Goal: Information Seeking & Learning: Learn about a topic

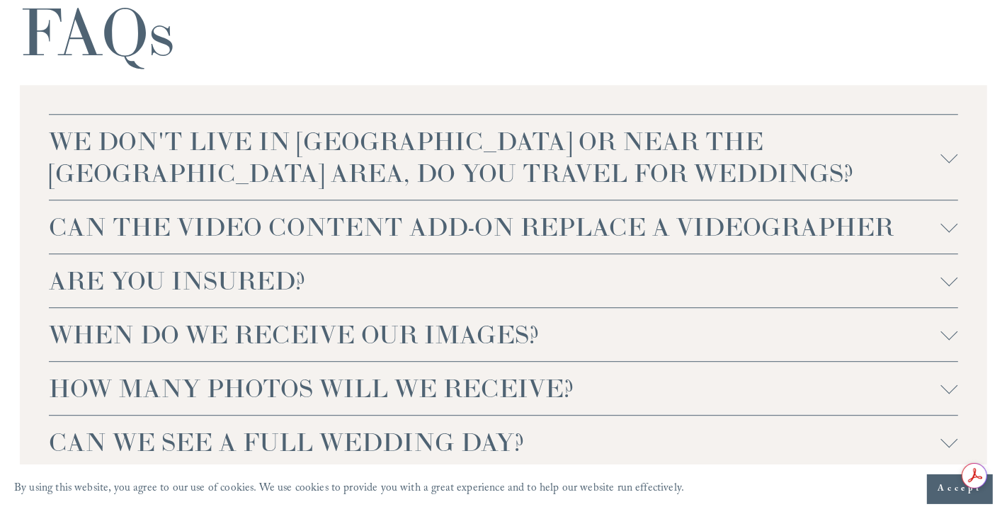
scroll to position [3252, 0]
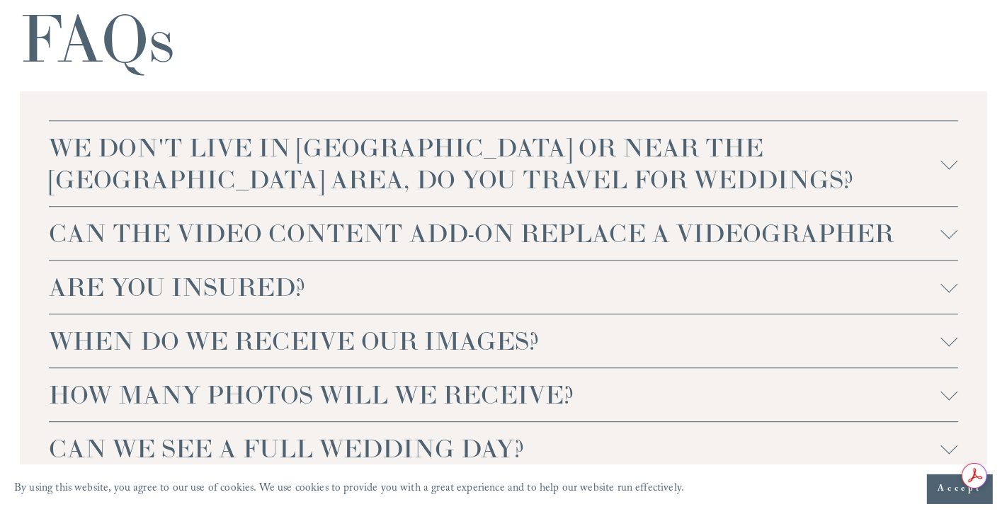
click at [931, 194] on span "WE DON'T LIVE IN NC OR NEAR THE RALEIGH AREA, DO YOU TRAVEL FOR WEDDINGS?" at bounding box center [494, 164] width 891 height 64
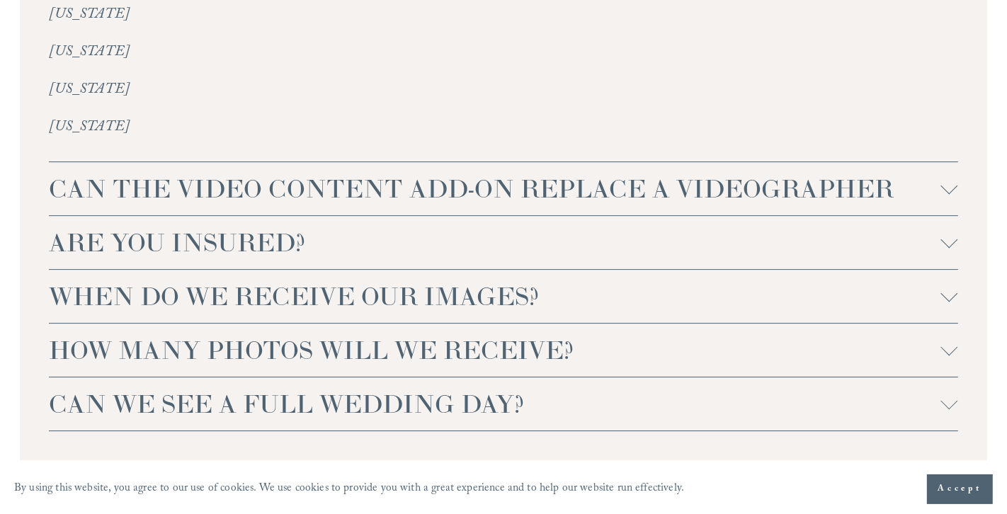
scroll to position [3722, 0]
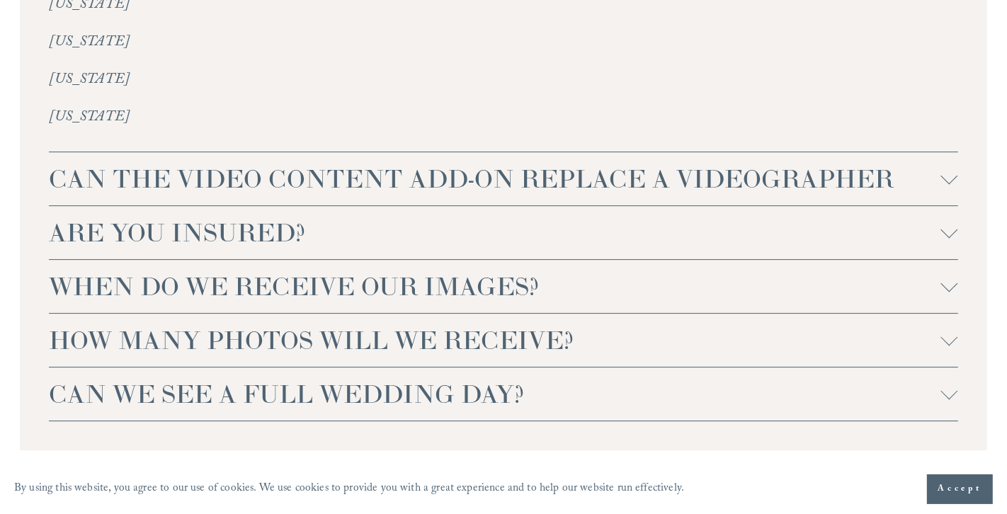
click at [888, 302] on span "WHEN DO WE RECEIVE OUR IMAGES?" at bounding box center [494, 286] width 891 height 32
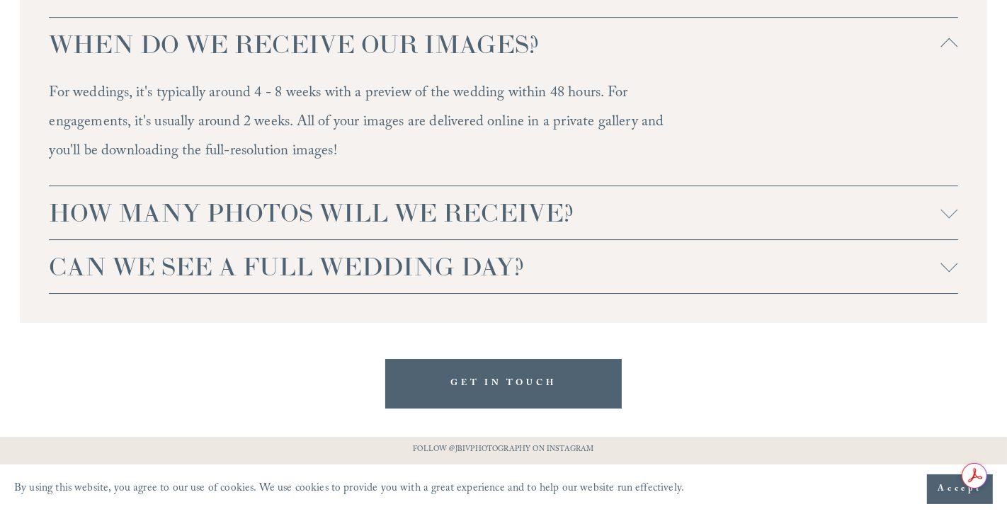
scroll to position [3966, 0]
click at [919, 227] on span "HOW MANY PHOTOS WILL WE RECEIVE?" at bounding box center [494, 211] width 891 height 32
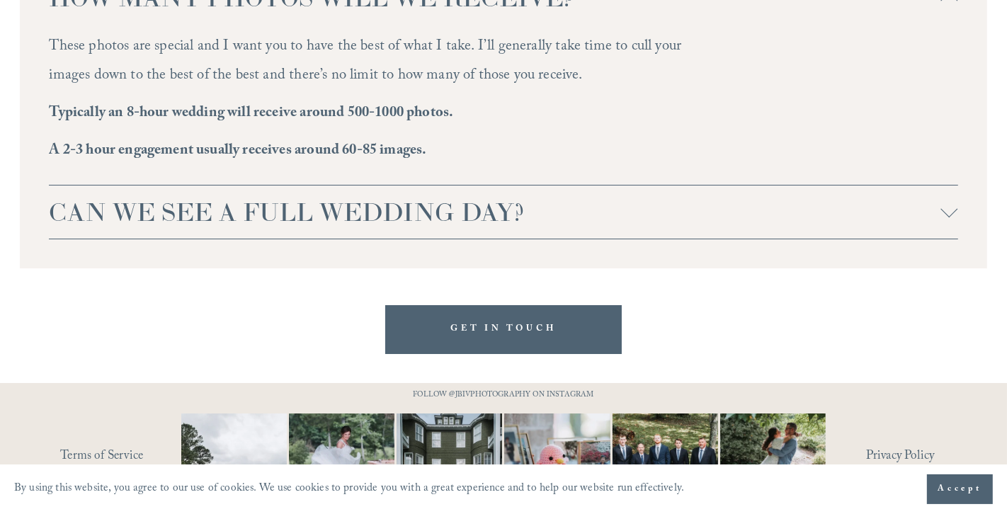
scroll to position [4181, 0]
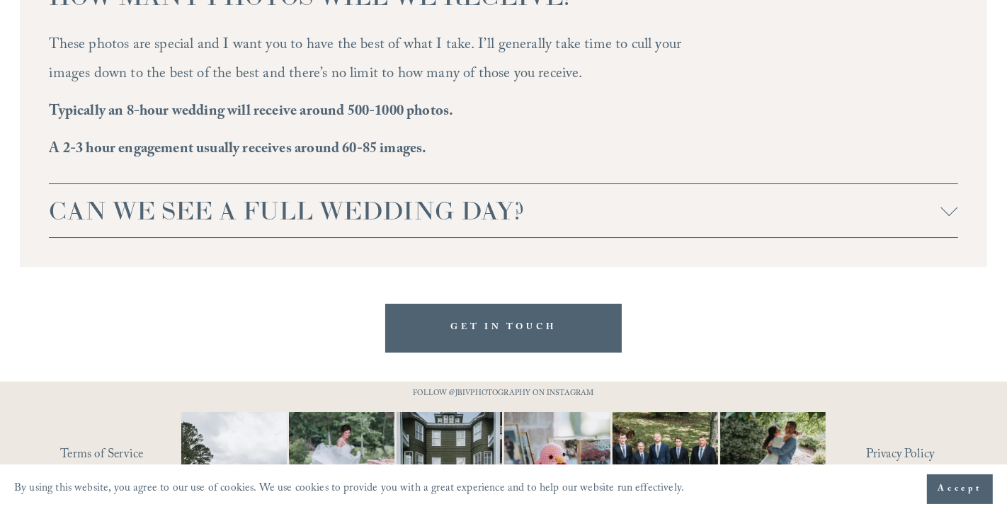
click at [931, 227] on span "CAN WE SEE A FULL WEDDING DAY?" at bounding box center [494, 211] width 891 height 32
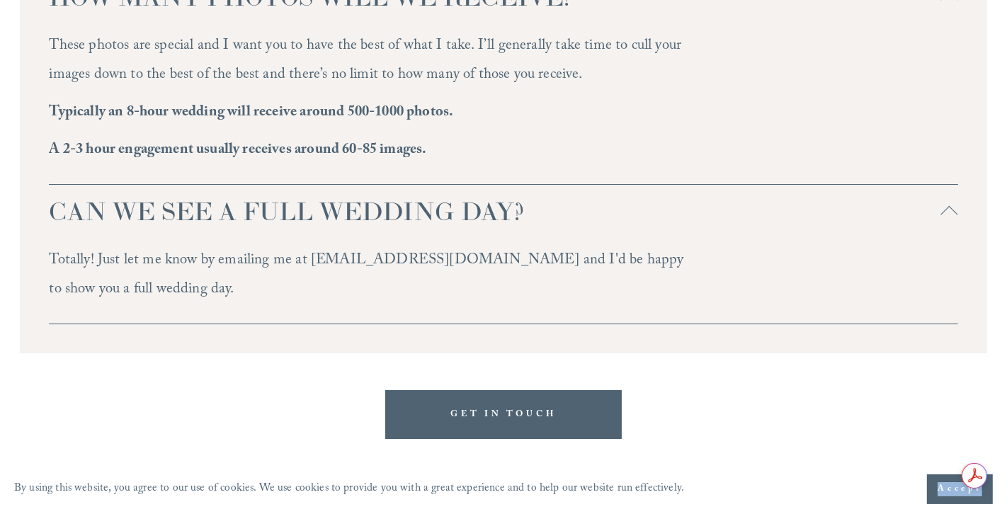
scroll to position [4186, 0]
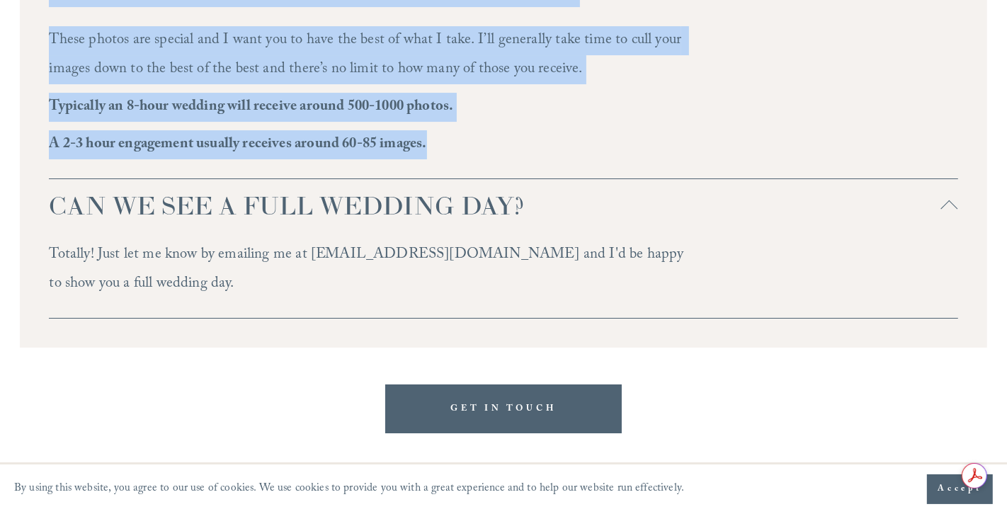
drag, startPoint x: 15, startPoint y: 35, endPoint x: 665, endPoint y: 170, distance: 663.8
copy div "FAQs WE DON'T LIVE IN NC OR NEAR THE RALEIGH AREA, DO YOU TRAVEL FOR WEDDINGS? …"
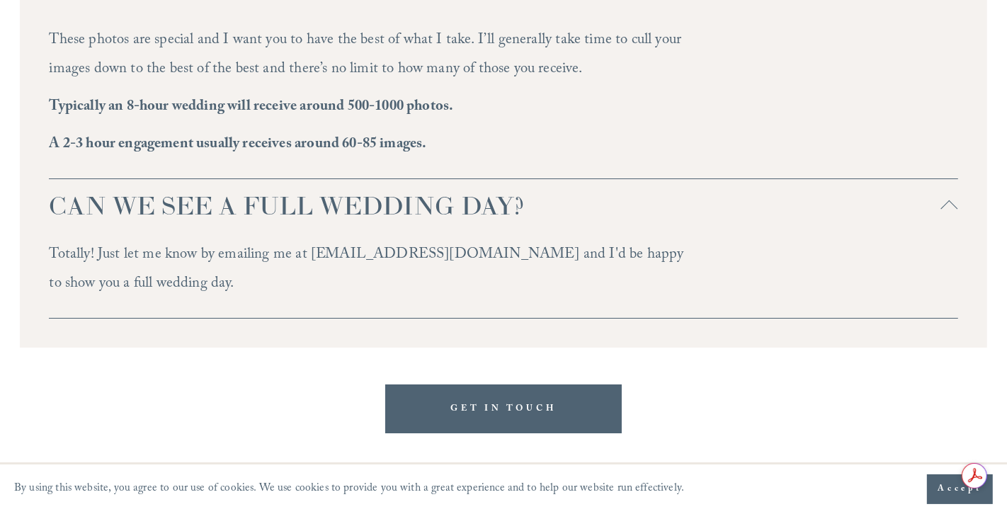
click at [298, 299] on p "Totally! Just let me know by emailing me at info@jbivphotography.com and I'd be…" at bounding box center [367, 270] width 636 height 58
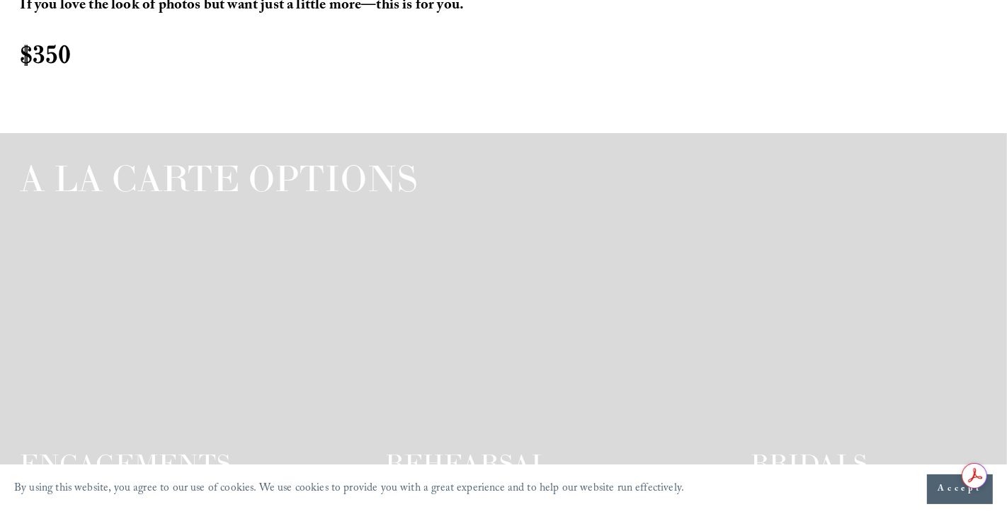
scroll to position [2279, 0]
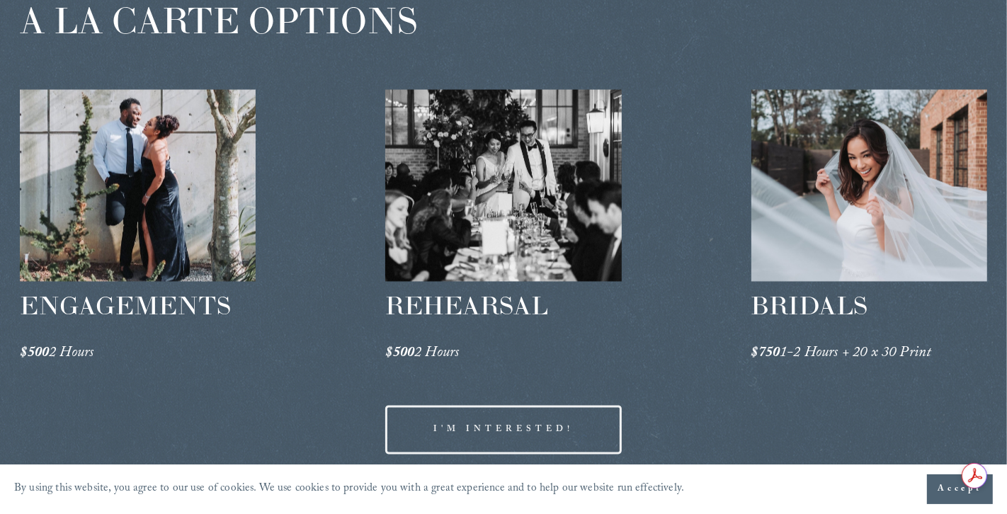
click at [149, 280] on div at bounding box center [138, 185] width 236 height 192
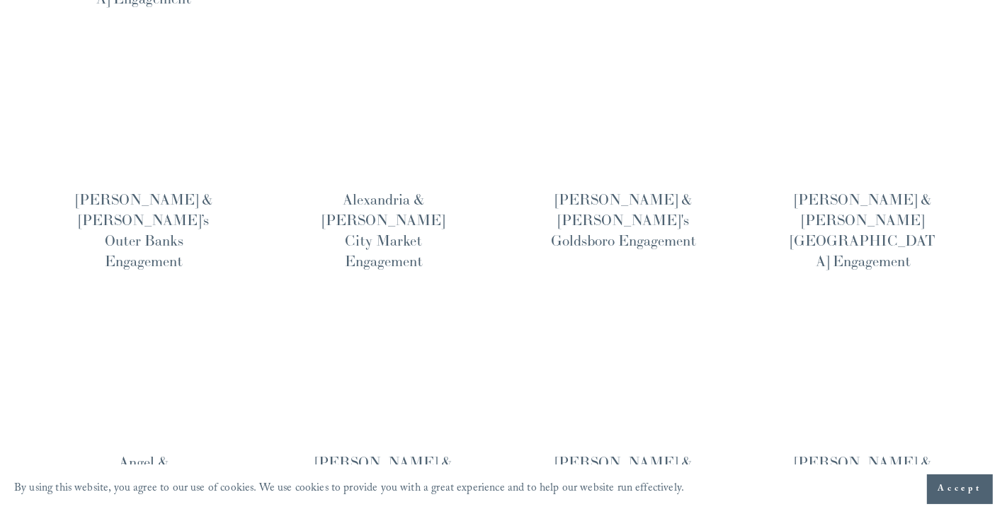
scroll to position [342, 0]
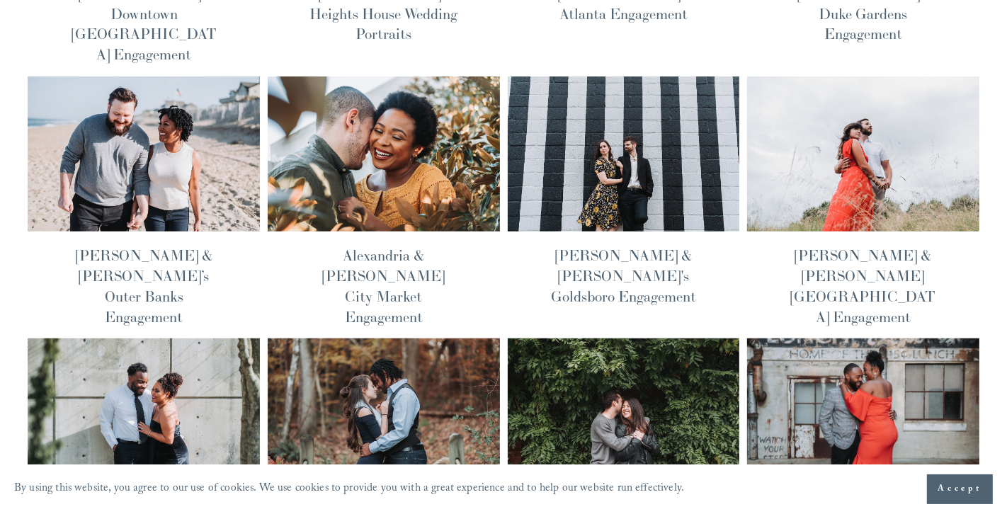
click at [864, 149] on img at bounding box center [862, 154] width 234 height 157
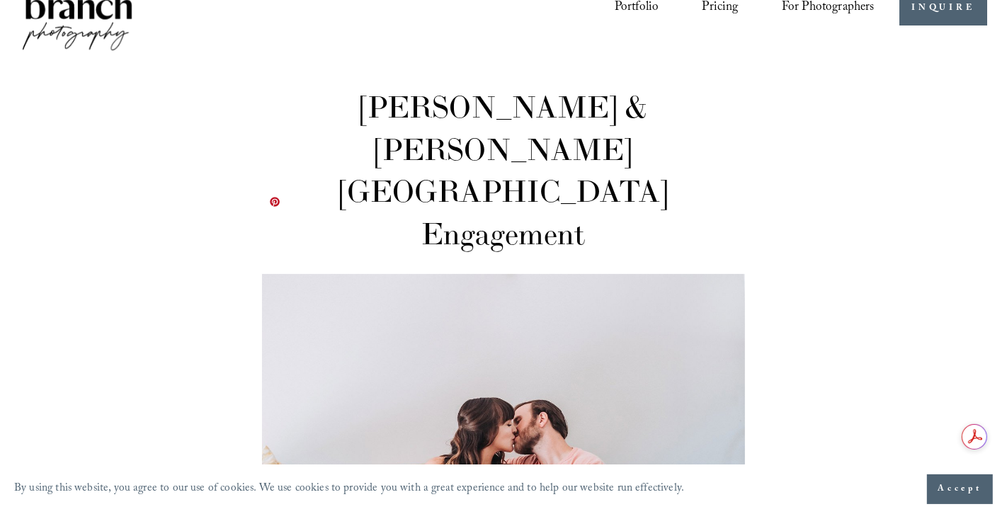
scroll to position [47, 0]
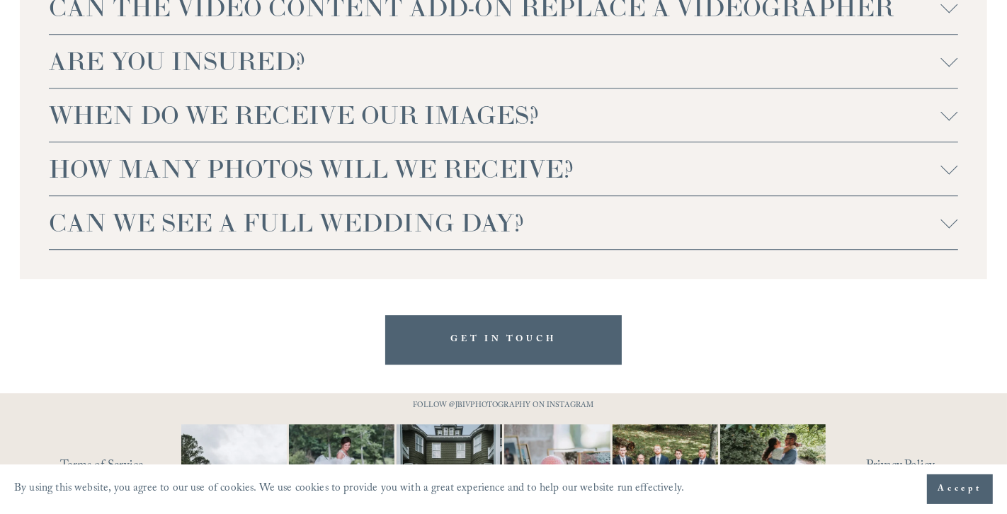
scroll to position [3579, 0]
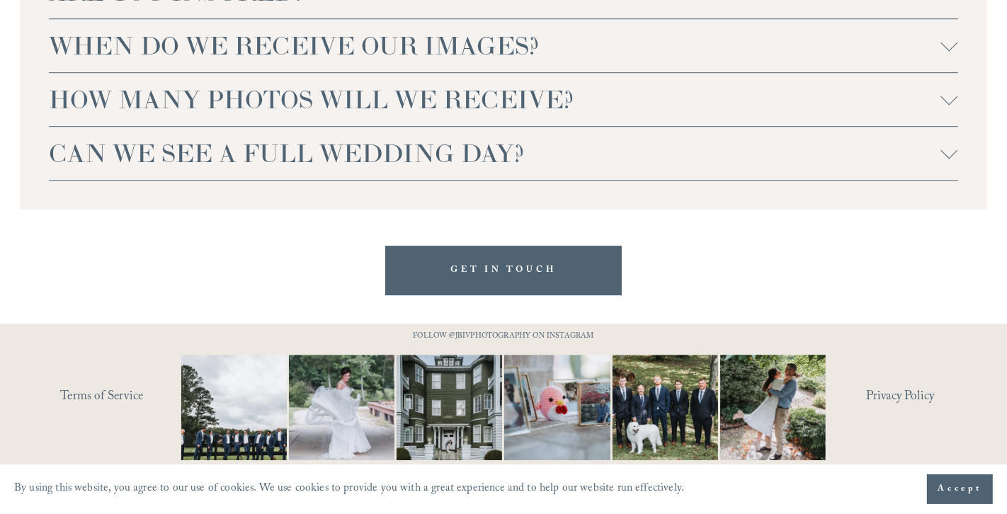
click at [265, 110] on span "HOW MANY PHOTOS WILL WE RECEIVE?" at bounding box center [494, 100] width 891 height 32
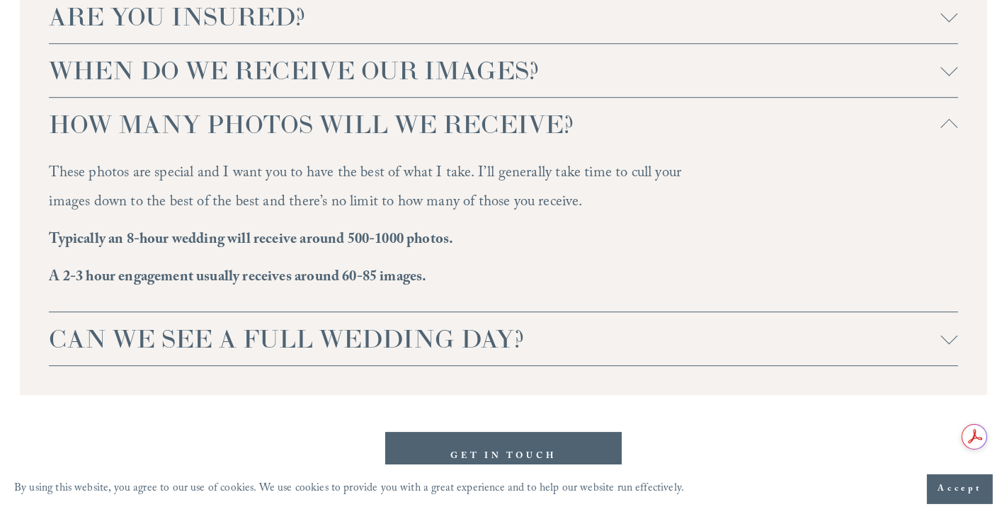
scroll to position [3511, 0]
